Goal: Entertainment & Leisure: Browse casually

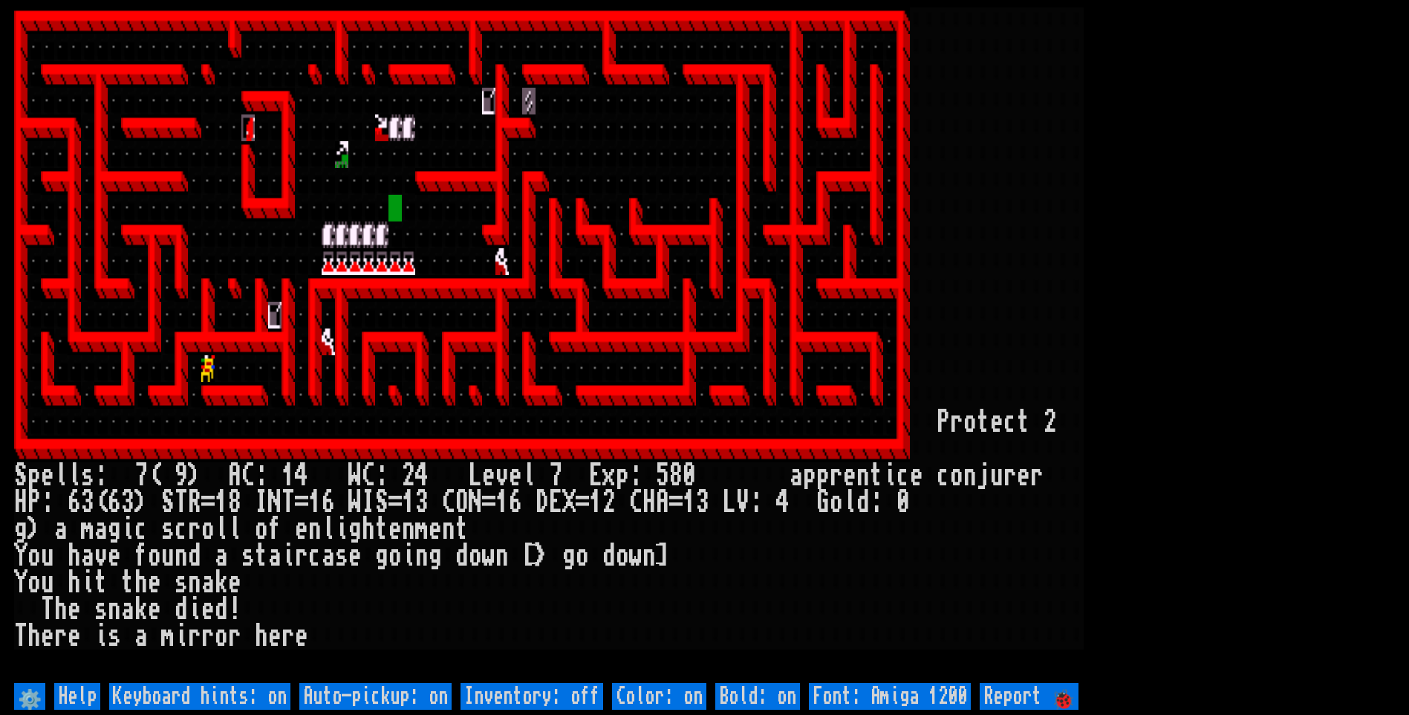
click at [394, 694] on off "Auto-pickup: on" at bounding box center [375, 696] width 152 height 27
type off "Auto-pickup: off"
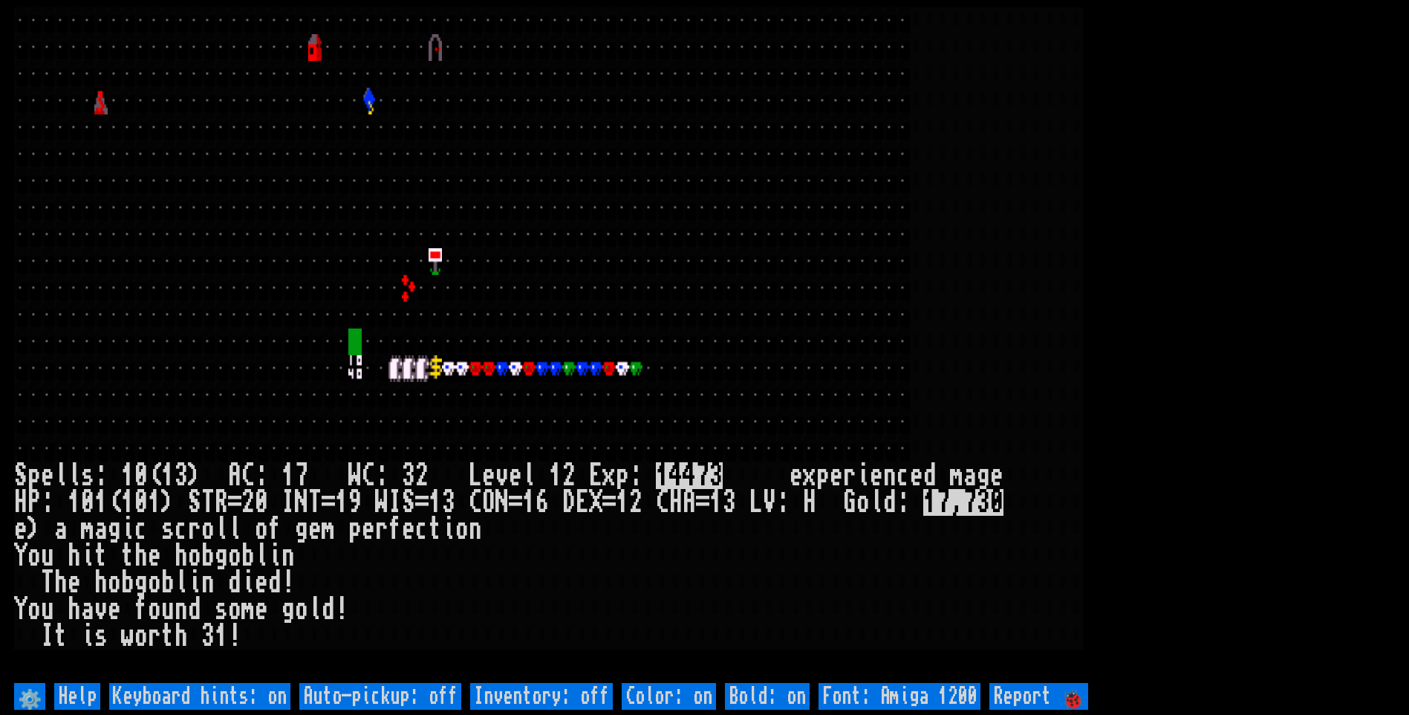
click at [396, 698] on off "Auto-pickup: off" at bounding box center [380, 696] width 162 height 27
type off "Auto-pickup: on"
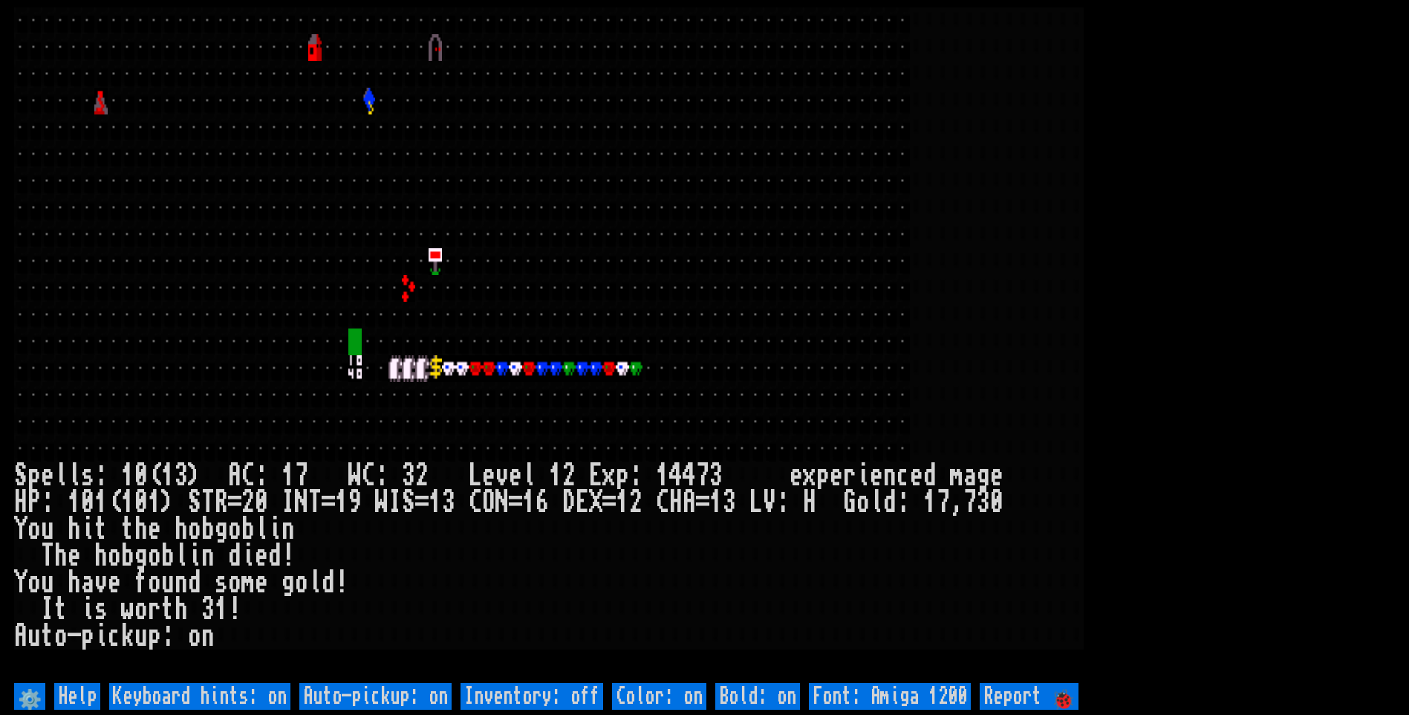
click at [393, 694] on off "Auto-pickup: on" at bounding box center [375, 696] width 152 height 27
type off "Auto-pickup: off"
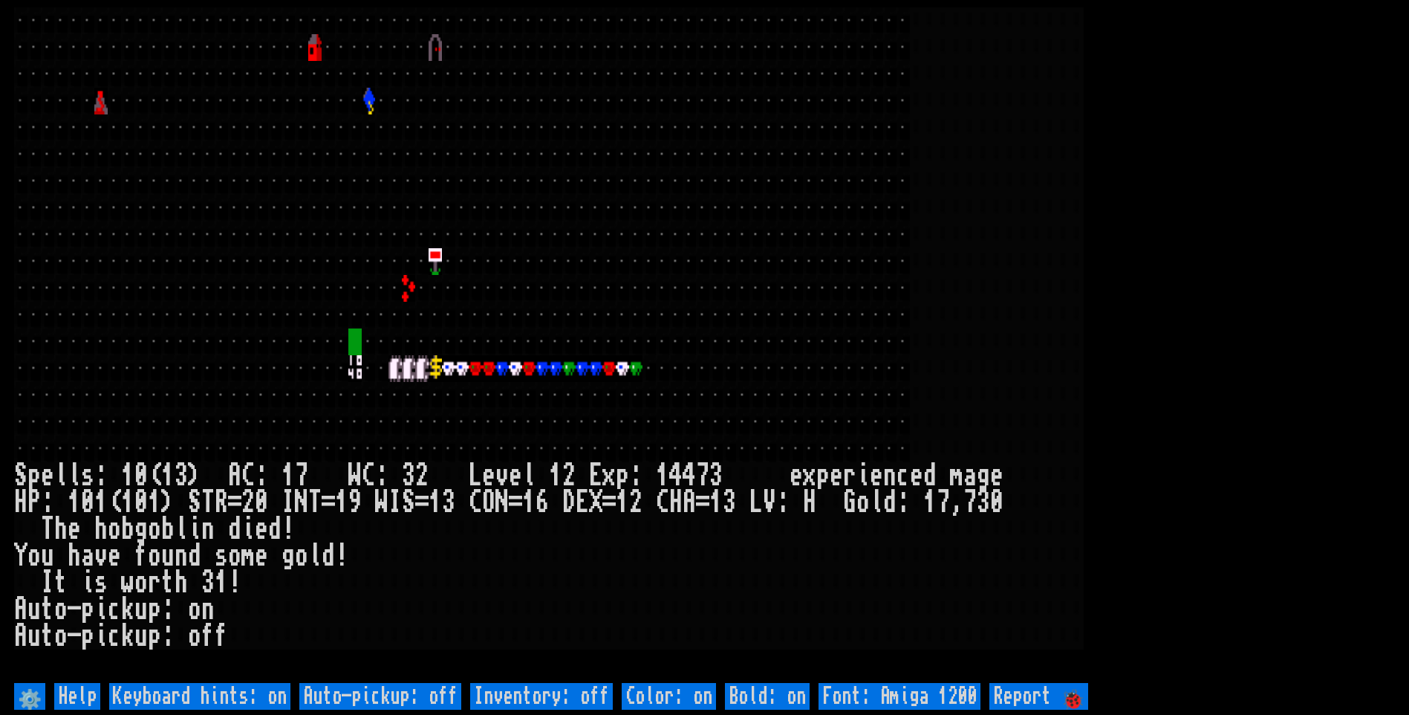
click at [393, 694] on off "Auto-pickup: off" at bounding box center [380, 696] width 162 height 27
type off "Auto-pickup: on"
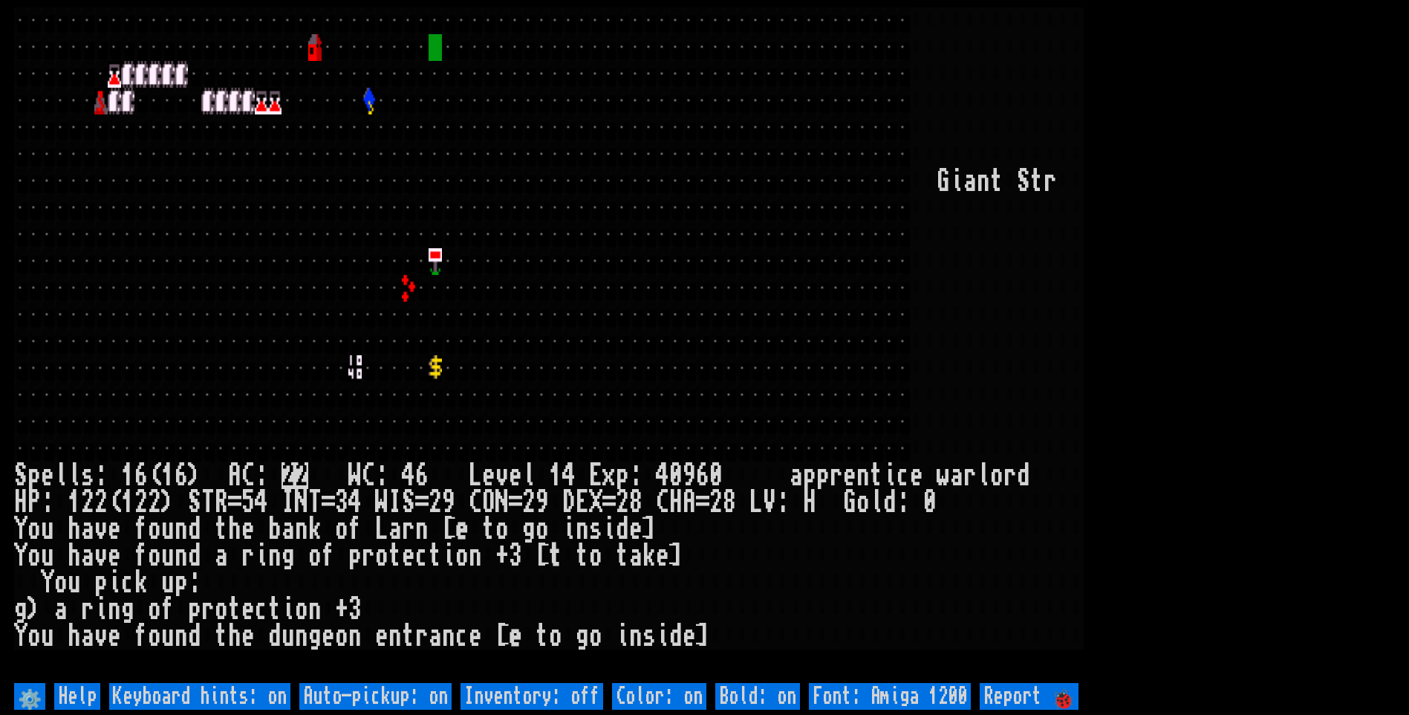
click at [940, 411] on larn at bounding box center [704, 343] width 1381 height 672
click at [375, 695] on off "Auto-pickup: on" at bounding box center [375, 696] width 152 height 27
type off "Auto-pickup: off"
